Goal: Obtain resource: Download file/media

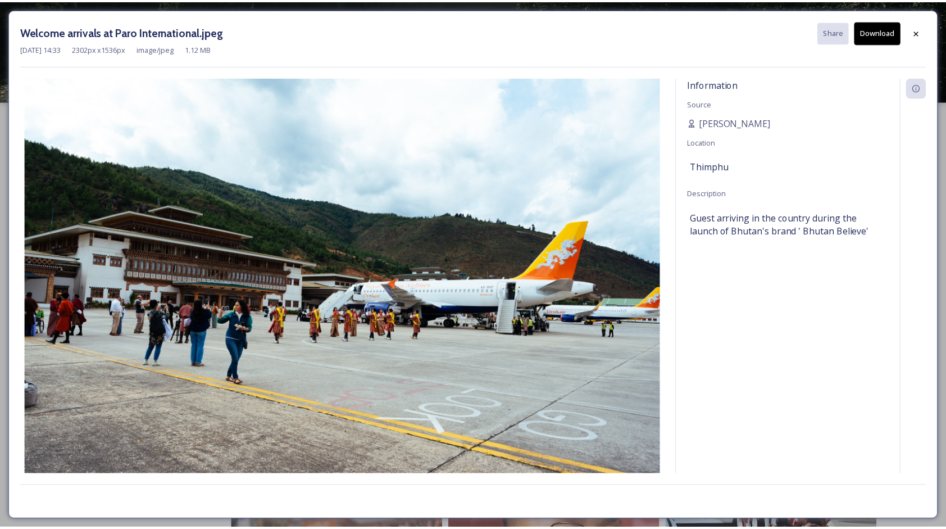
scroll to position [3259, 0]
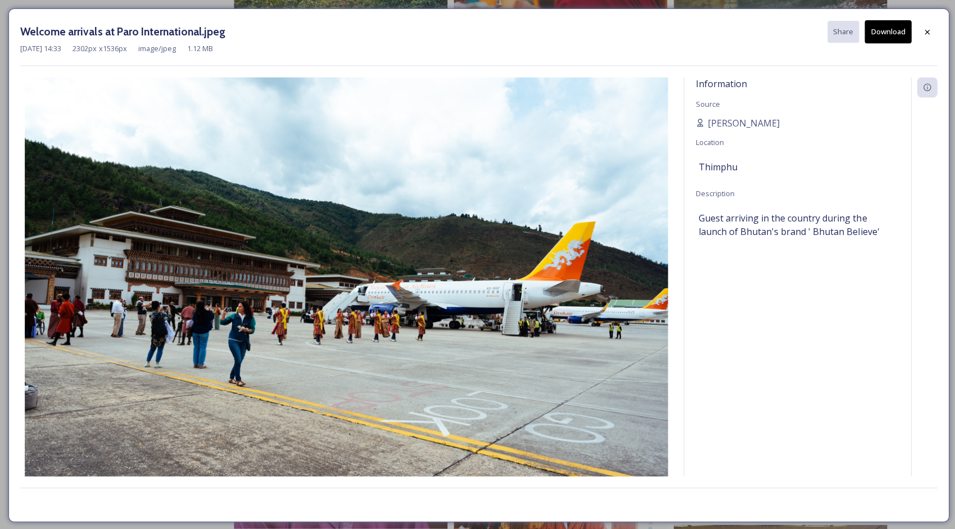
click at [927, 33] on icon at bounding box center [924, 32] width 9 height 9
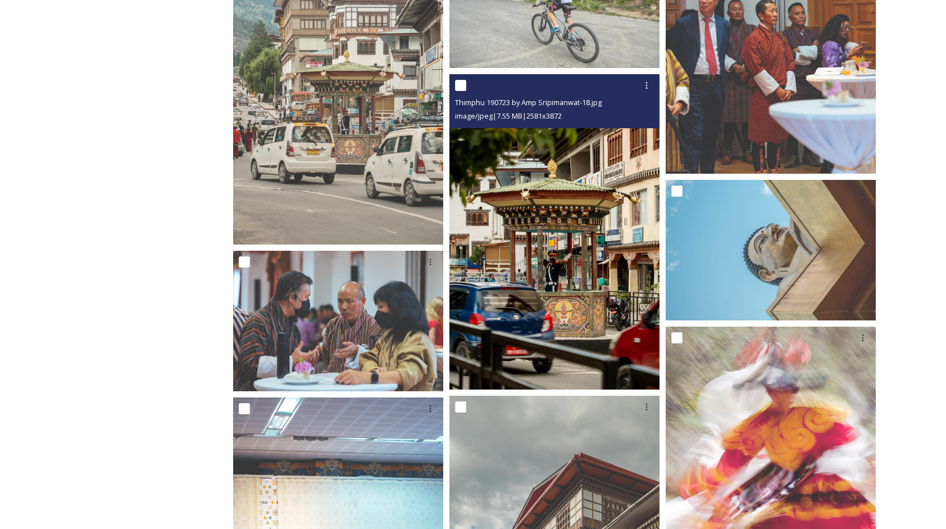
scroll to position [12755, 0]
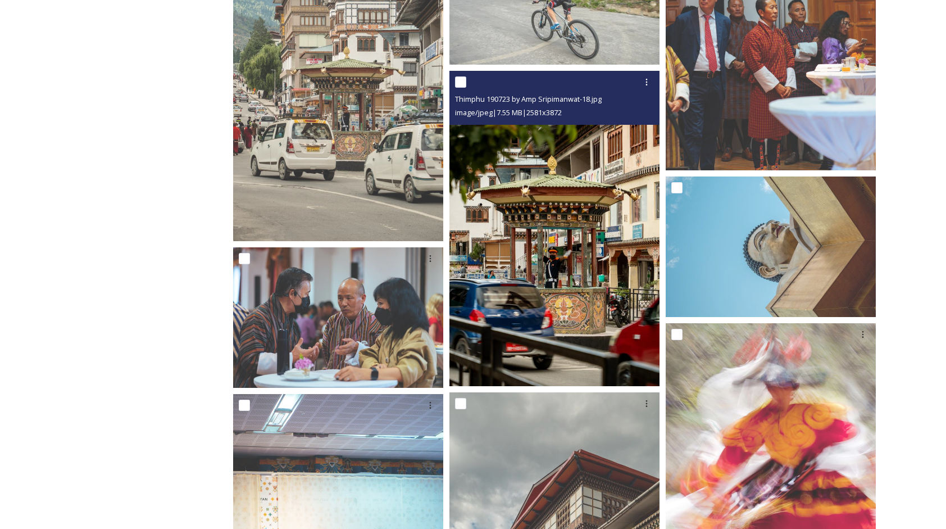
click at [548, 340] on img at bounding box center [555, 228] width 210 height 315
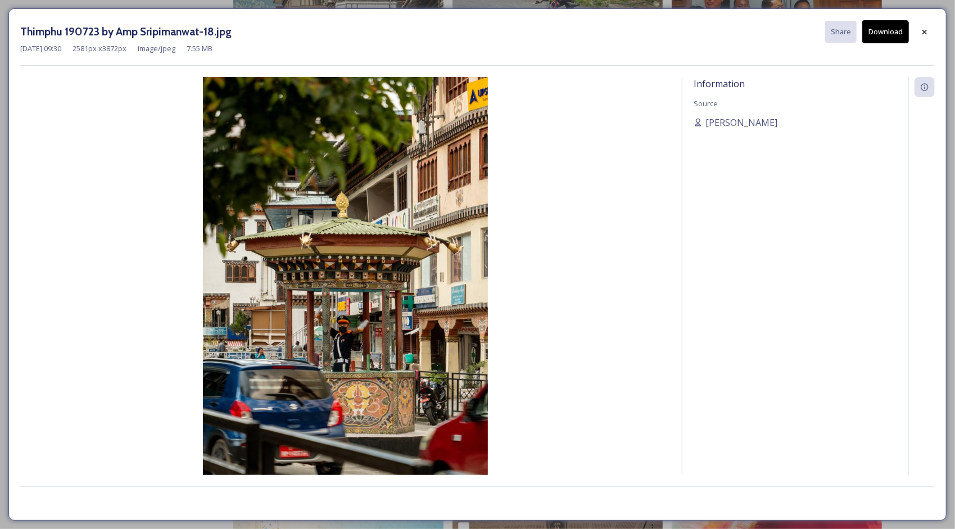
click at [932, 27] on div at bounding box center [924, 32] width 20 height 20
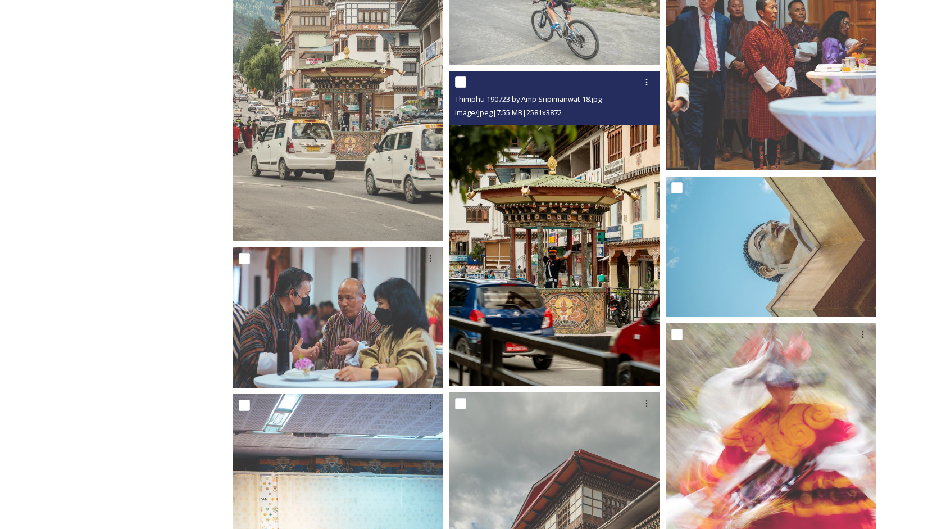
click at [634, 115] on div "image/jpeg | 7.55 MB | 2581 x 3872" at bounding box center [556, 112] width 202 height 13
click at [650, 84] on icon at bounding box center [646, 82] width 9 height 9
click at [627, 126] on span "Download" at bounding box center [633, 128] width 34 height 11
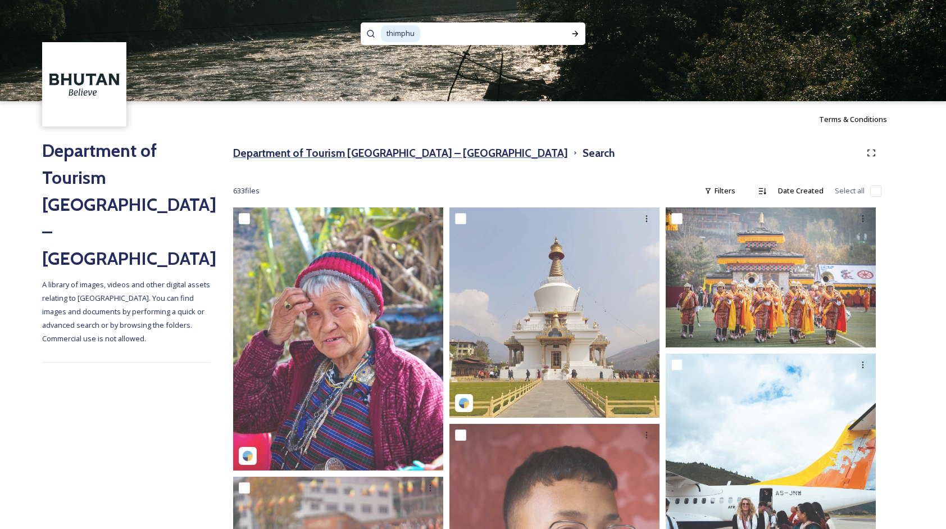
click at [275, 155] on h3 "Department of Tourism [GEOGRAPHIC_DATA] – [GEOGRAPHIC_DATA]" at bounding box center [400, 153] width 335 height 16
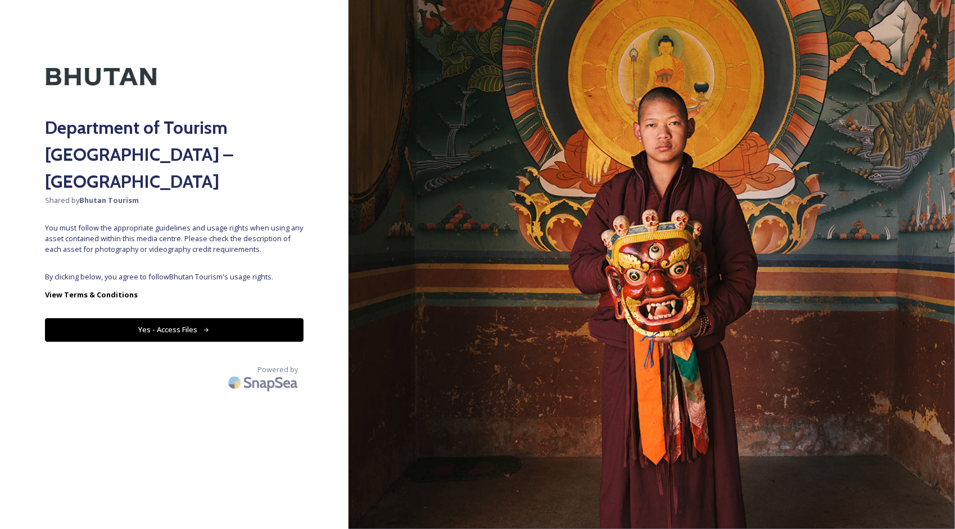
click at [160, 318] on button "Yes - Access Files" at bounding box center [174, 329] width 258 height 23
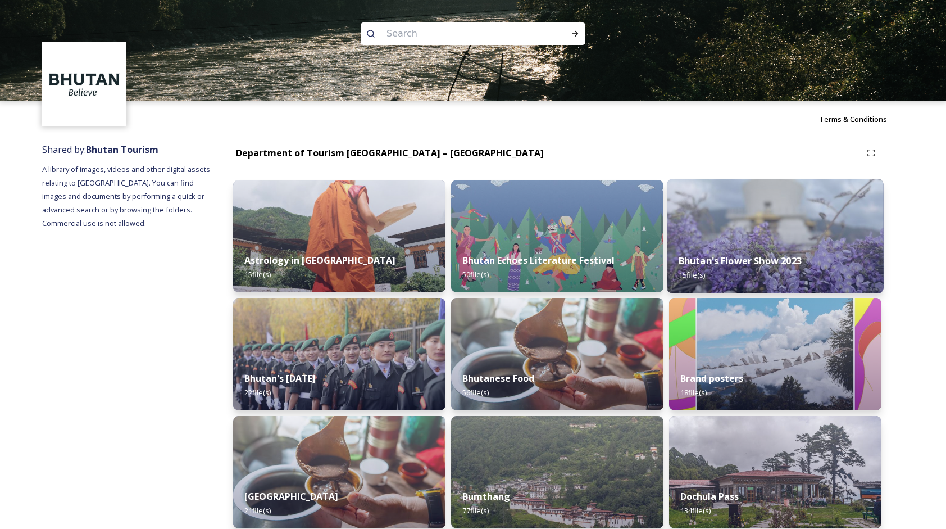
click at [764, 240] on img at bounding box center [775, 236] width 217 height 115
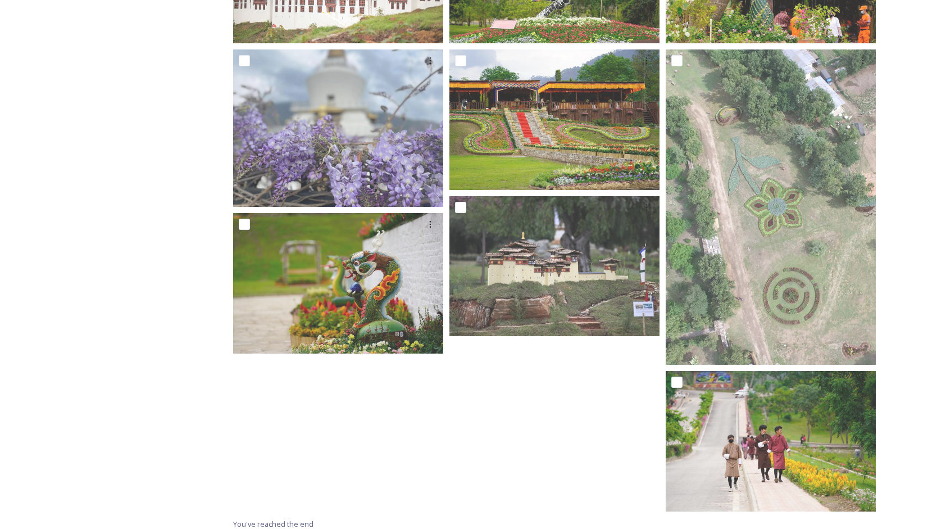
scroll to position [609, 0]
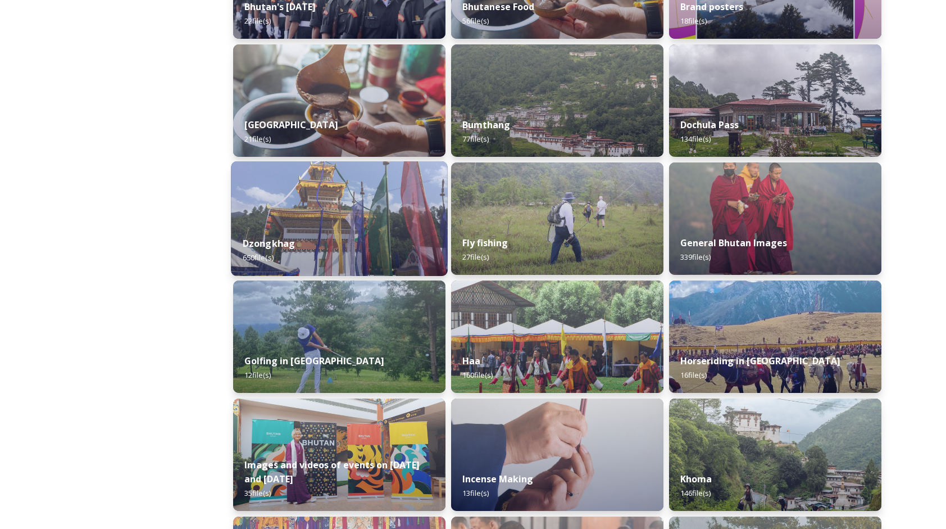
scroll to position [393, 0]
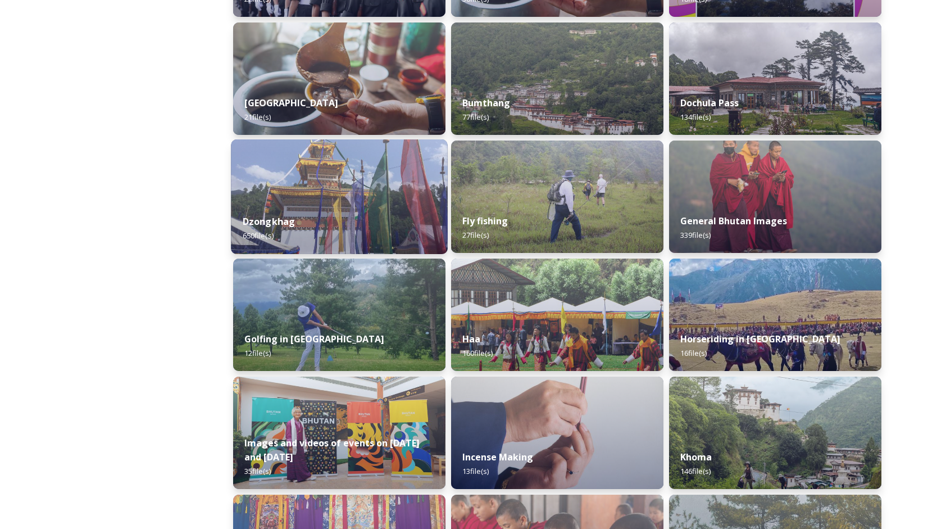
click at [360, 213] on div "Dzongkhag 650 file(s)" at bounding box center [339, 228] width 217 height 51
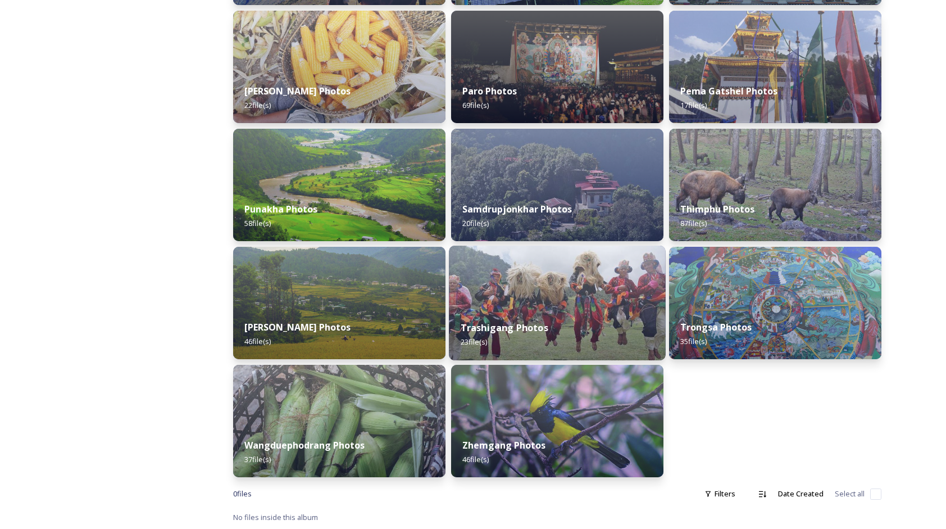
scroll to position [406, 0]
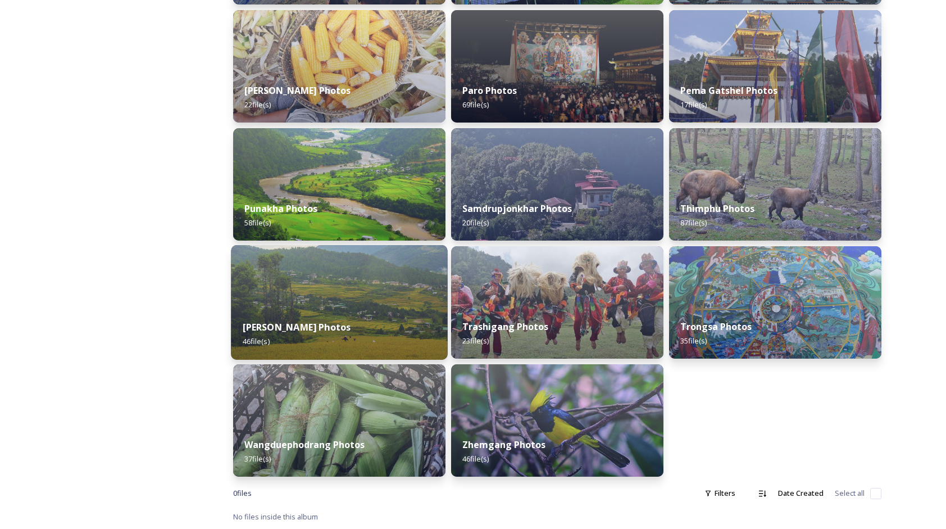
click at [371, 307] on img at bounding box center [339, 302] width 217 height 115
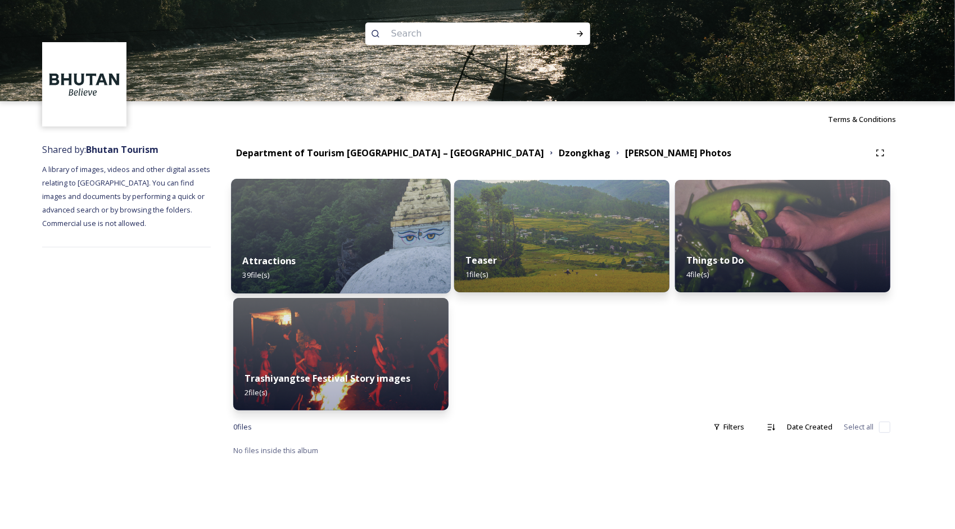
click at [366, 233] on img at bounding box center [341, 236] width 220 height 115
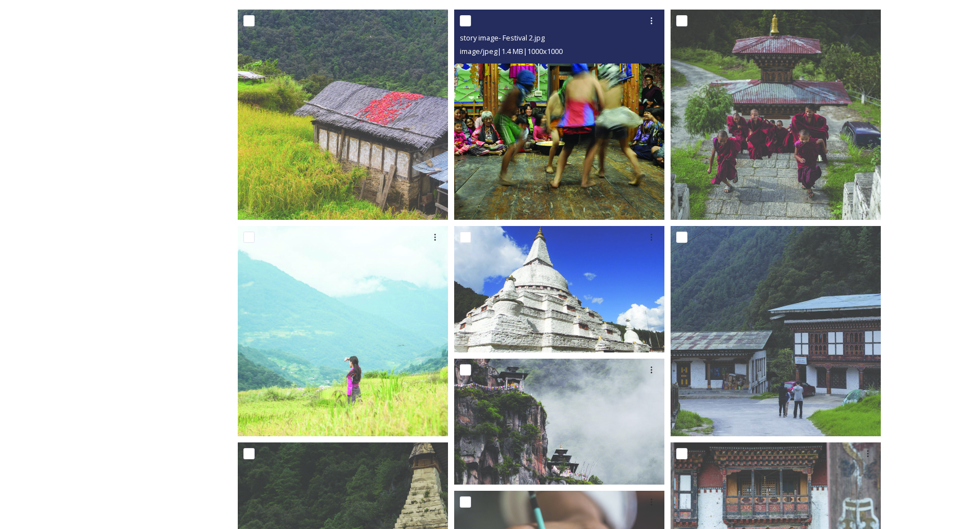
scroll to position [572, 0]
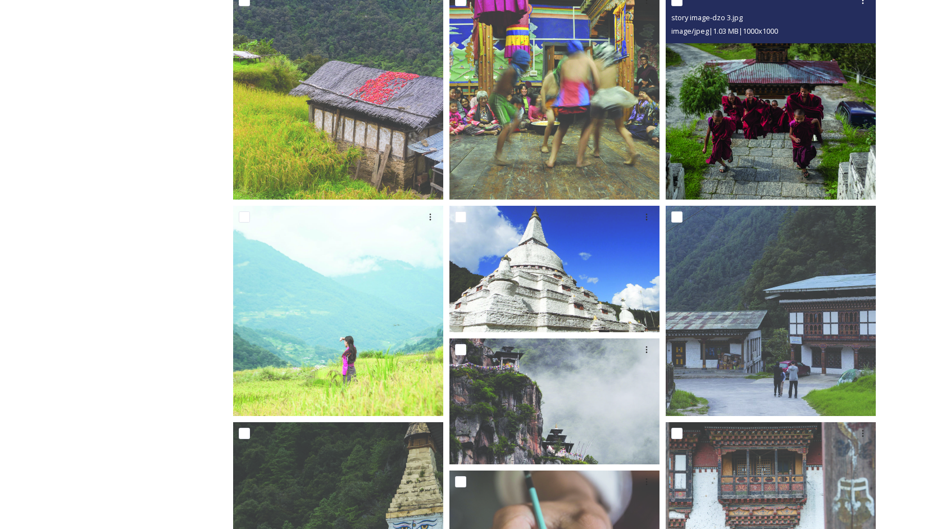
click at [852, 81] on img at bounding box center [771, 94] width 210 height 210
